Goal: Information Seeking & Learning: Learn about a topic

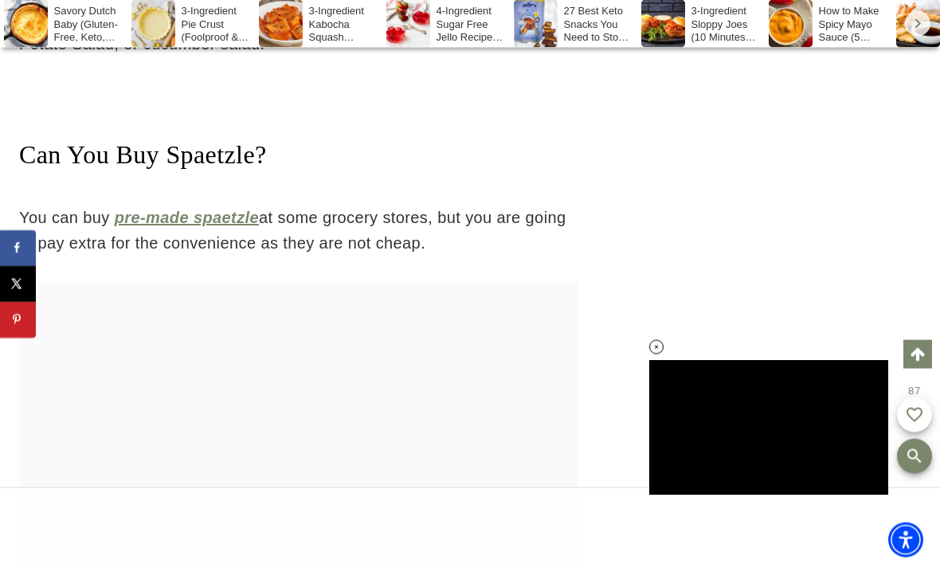
scroll to position [6897, 0]
